Goal: Navigation & Orientation: Find specific page/section

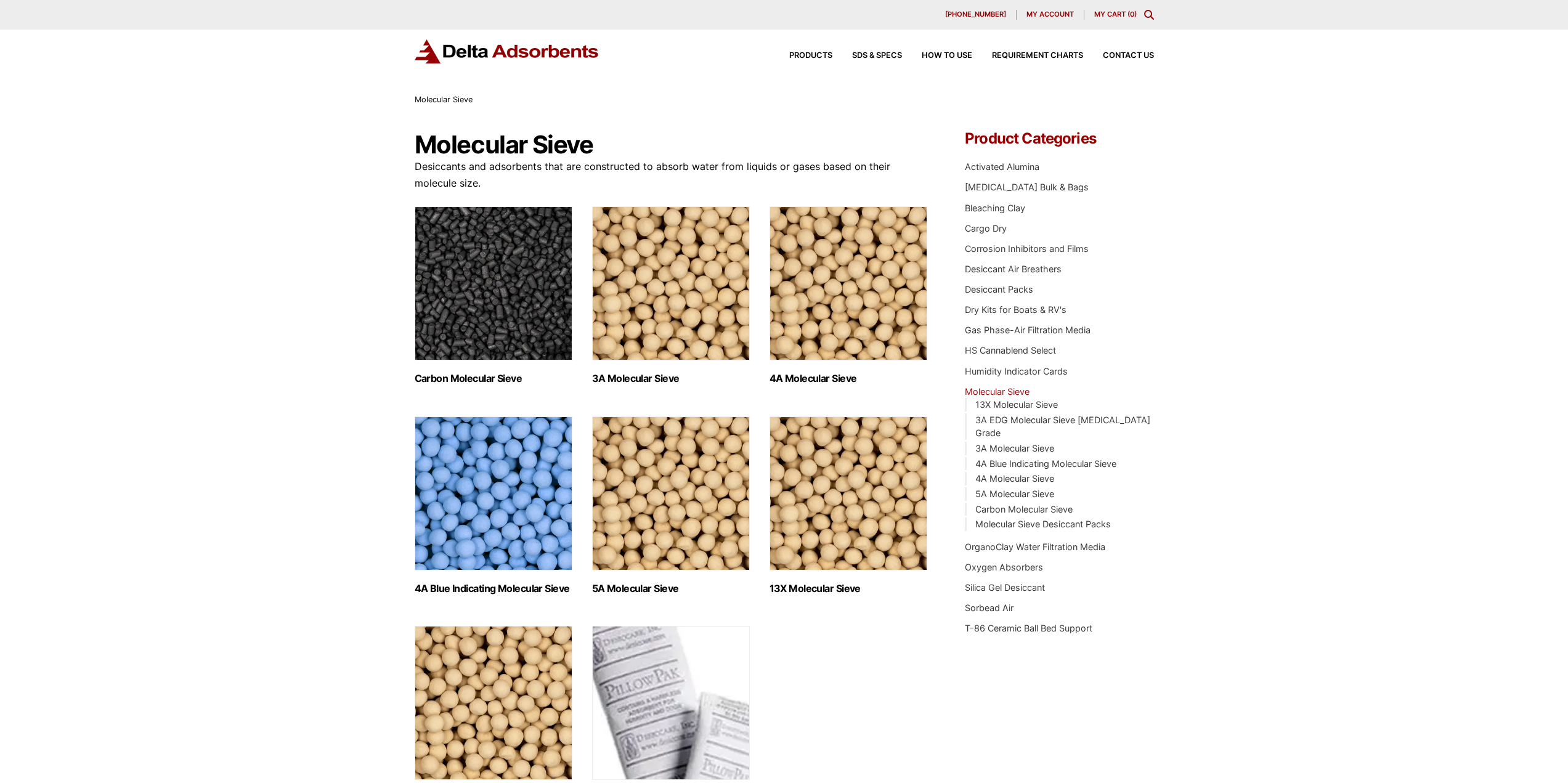
scroll to position [62, 0]
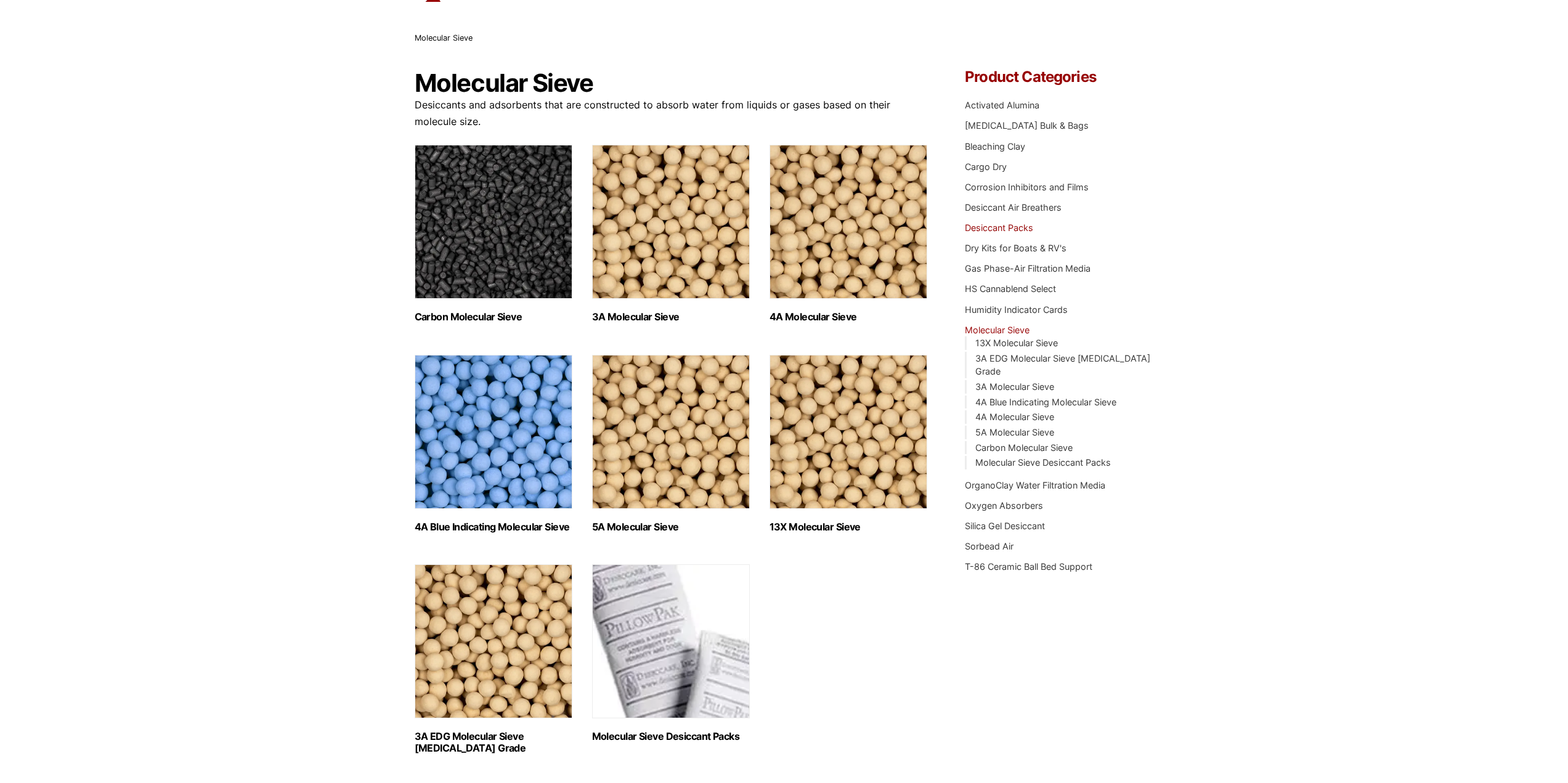
click at [1017, 228] on link "Desiccant Packs" at bounding box center [998, 227] width 69 height 11
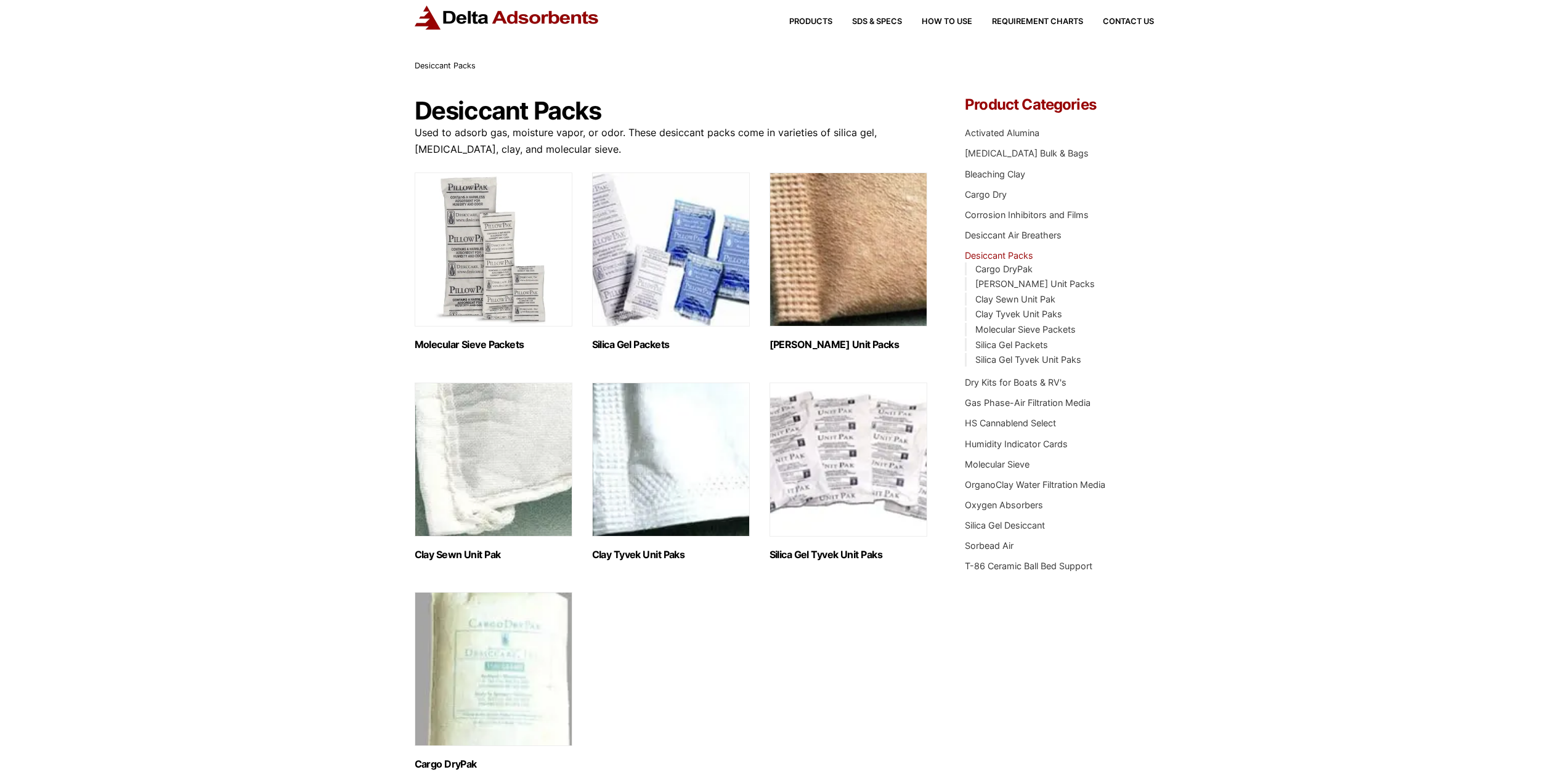
scroll to position [62, 0]
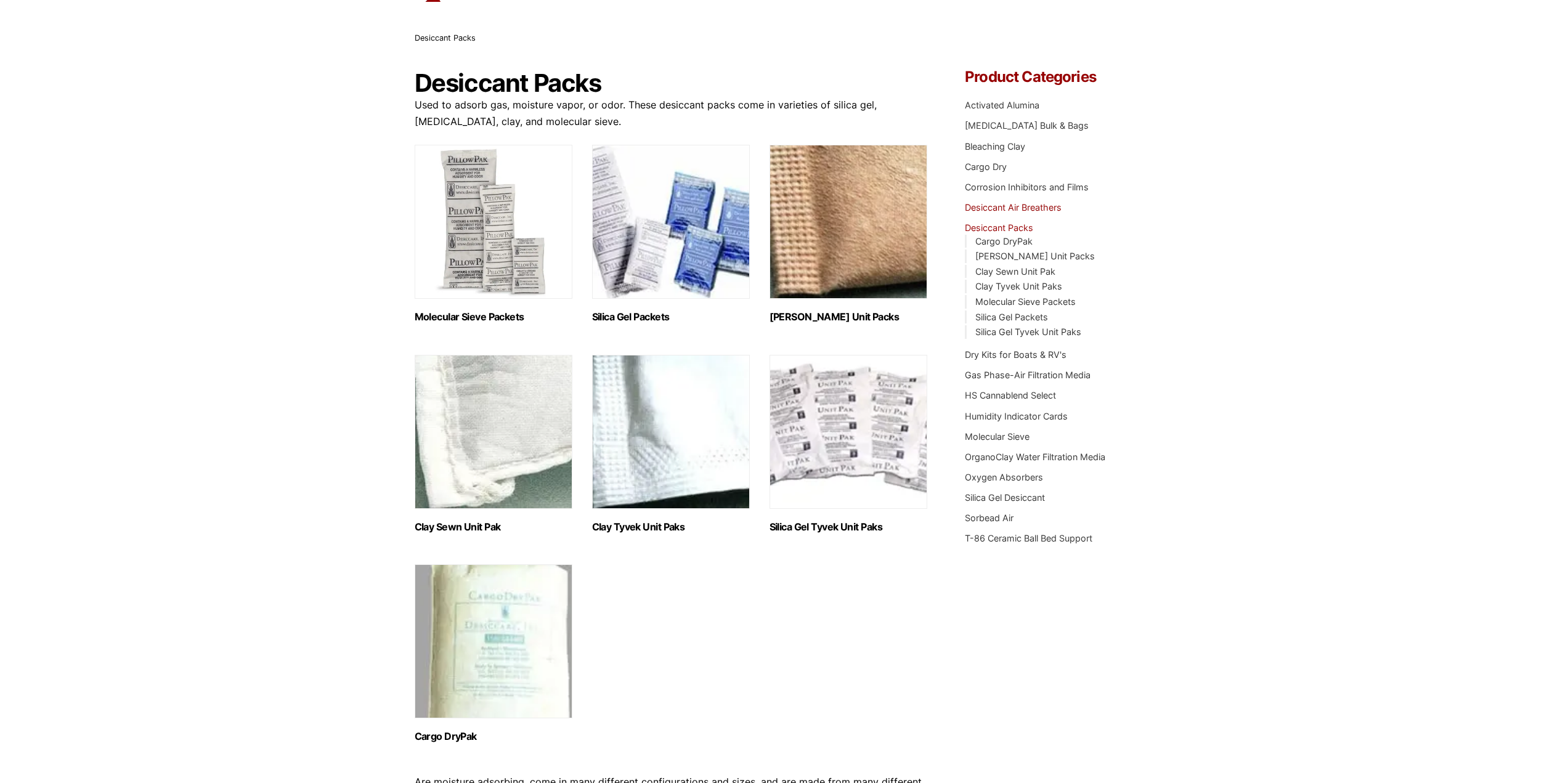
click at [982, 205] on link "Desiccant Air Breathers" at bounding box center [1013, 207] width 97 height 11
